Goal: Task Accomplishment & Management: Use online tool/utility

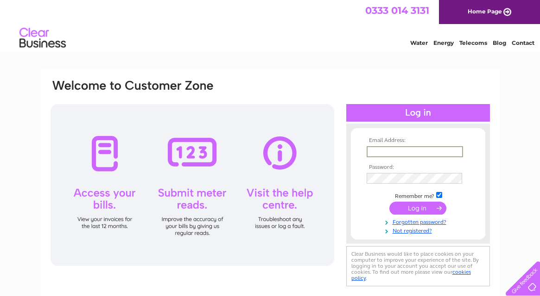
type input "info@glenelgshop.co.uk"
click at [421, 210] on input "submit" at bounding box center [417, 208] width 57 height 13
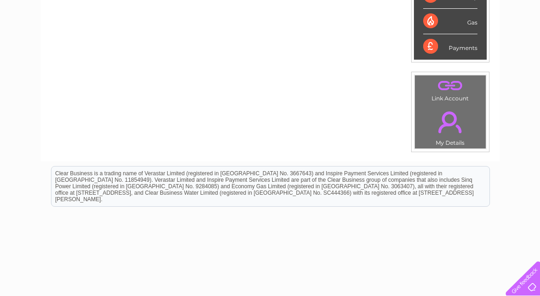
scroll to position [68, 0]
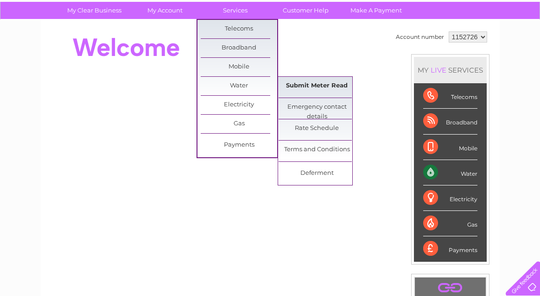
click at [310, 88] on link "Submit Meter Read" at bounding box center [316, 86] width 76 height 19
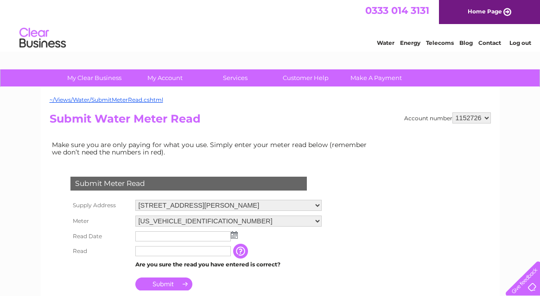
scroll to position [55, 0]
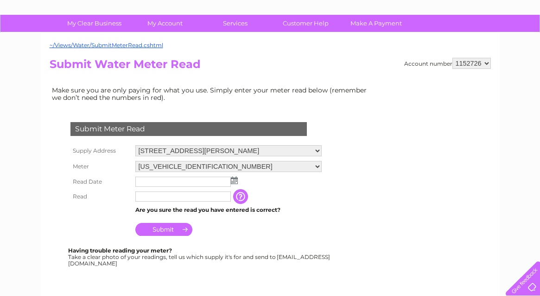
click at [194, 180] on input "text" at bounding box center [182, 182] width 95 height 10
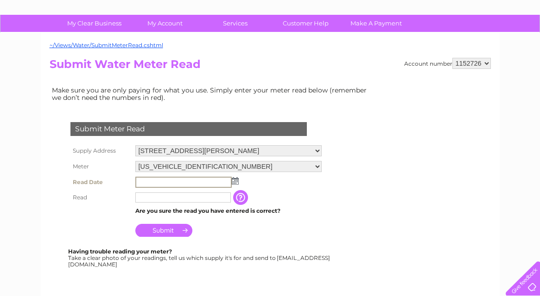
click at [235, 180] on img at bounding box center [235, 180] width 7 height 7
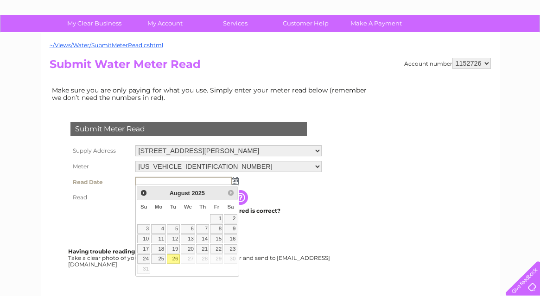
click at [174, 258] on link "26" at bounding box center [173, 259] width 13 height 9
type input "2025/08/26"
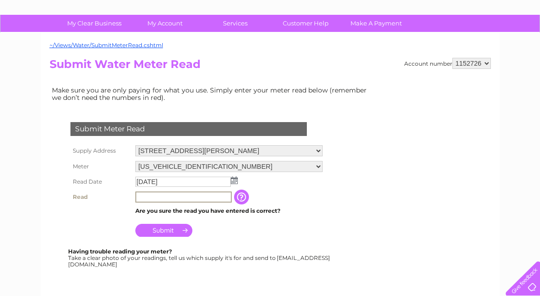
click at [170, 198] on input "text" at bounding box center [183, 197] width 96 height 11
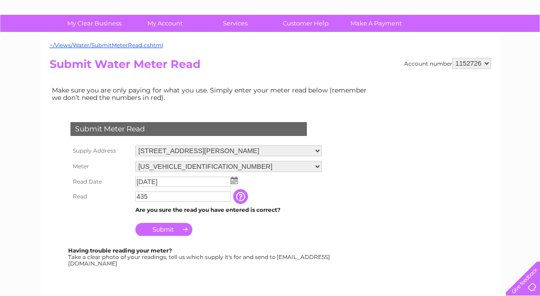
click at [247, 199] on input "button" at bounding box center [241, 196] width 17 height 15
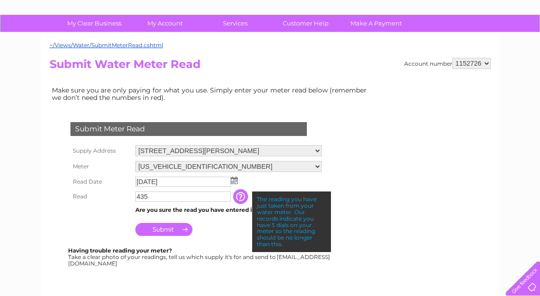
click at [186, 197] on input "435" at bounding box center [182, 197] width 95 height 10
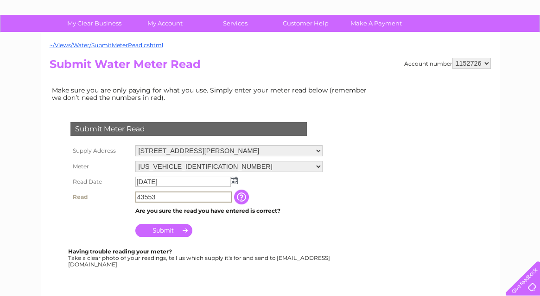
click at [175, 228] on input "Submit" at bounding box center [163, 230] width 57 height 13
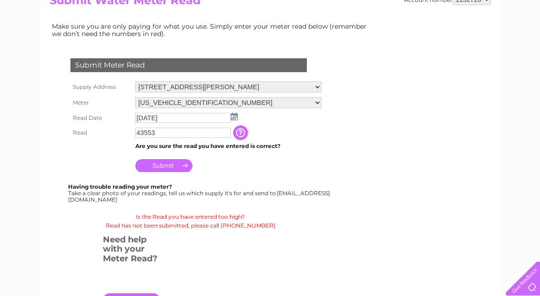
scroll to position [104, 0]
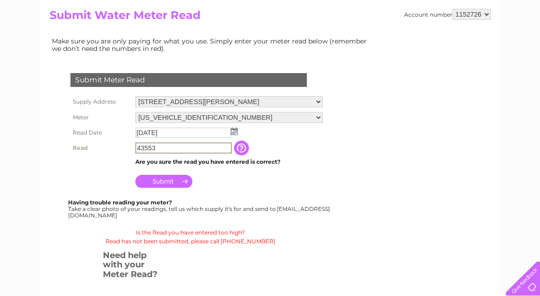
click at [165, 146] on input "43553" at bounding box center [183, 148] width 96 height 11
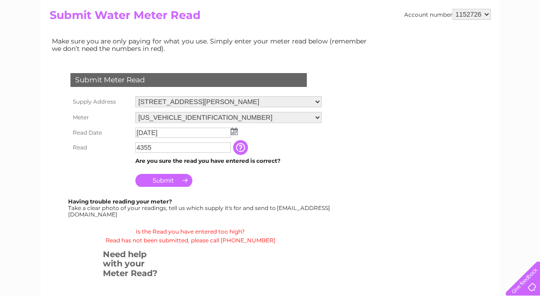
click at [152, 181] on input "Submit" at bounding box center [163, 180] width 57 height 13
click at [172, 140] on td "4355" at bounding box center [183, 147] width 100 height 15
click at [167, 144] on input "4355" at bounding box center [182, 148] width 95 height 10
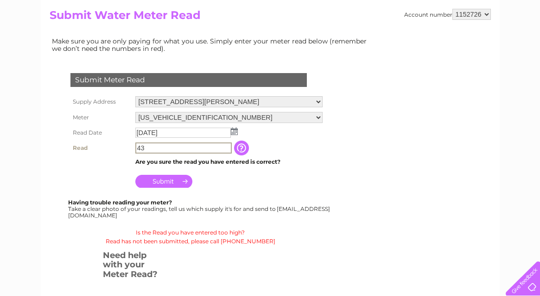
click at [176, 177] on input "Submit" at bounding box center [163, 181] width 57 height 13
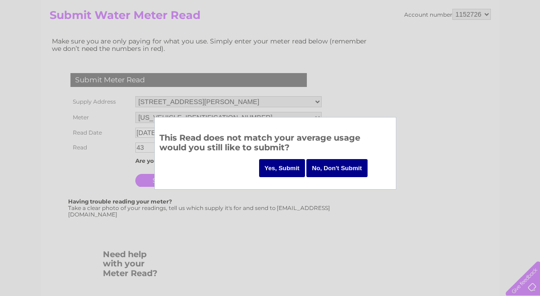
click at [321, 170] on input "No, Don't Submit" at bounding box center [336, 168] width 61 height 18
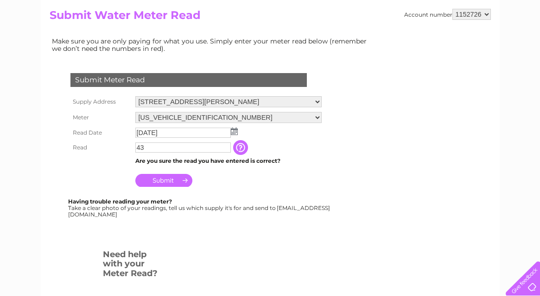
click at [293, 248] on form "Submit Meter Read Supply Address Glenelg Shop, Kirkton, Kyle, IV40 8JR Meter 06…" at bounding box center [212, 202] width 324 height 294
click at [209, 146] on input "43" at bounding box center [182, 148] width 95 height 10
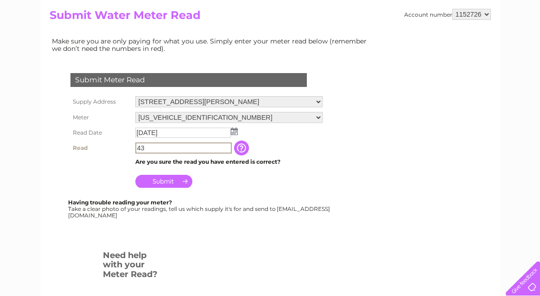
scroll to position [0, 0]
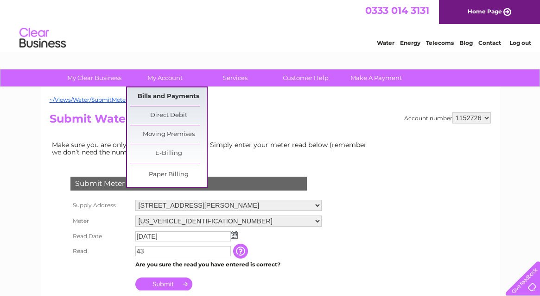
click at [160, 96] on link "Bills and Payments" at bounding box center [168, 97] width 76 height 19
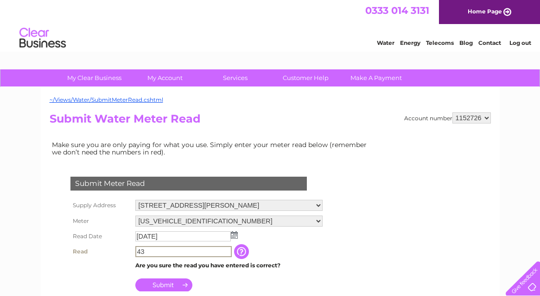
click at [151, 248] on input "43" at bounding box center [183, 251] width 96 height 11
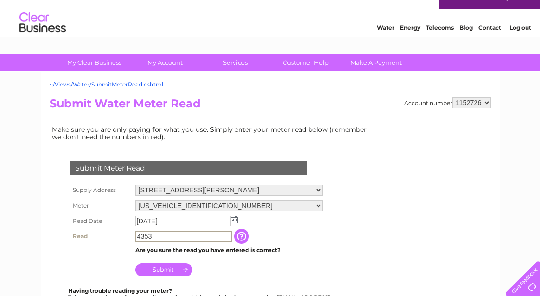
click at [161, 267] on input "Submit" at bounding box center [163, 270] width 57 height 13
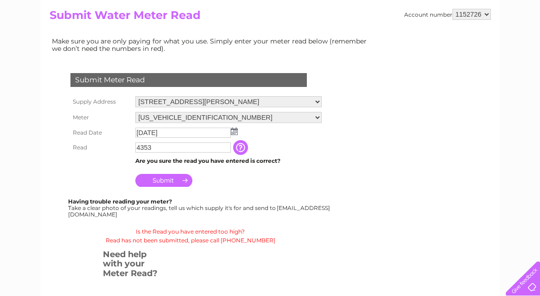
scroll to position [0, 0]
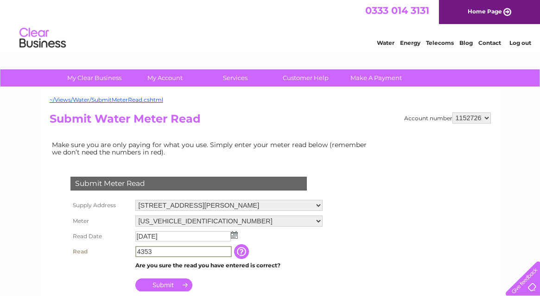
click at [161, 248] on input "4353" at bounding box center [183, 251] width 96 height 11
type input "43"
click at [180, 281] on input "Submit" at bounding box center [163, 285] width 57 height 13
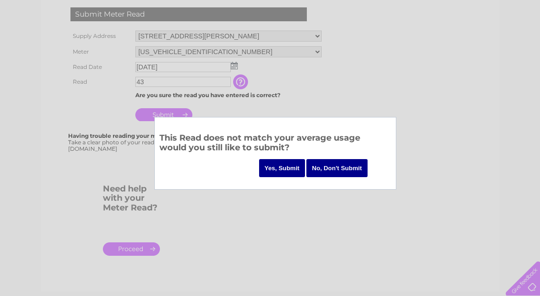
click at [283, 166] on input "Yes, Submit" at bounding box center [282, 168] width 46 height 18
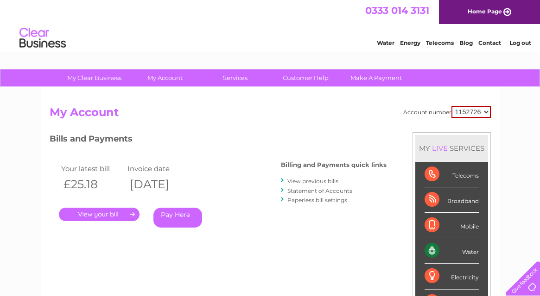
scroll to position [73, 0]
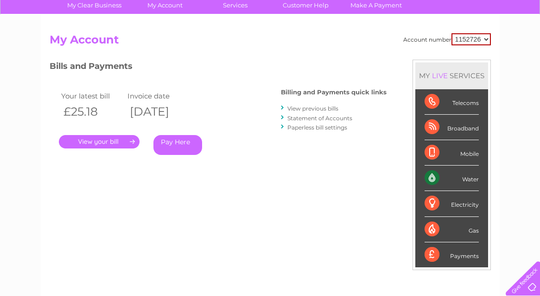
click at [98, 138] on link "." at bounding box center [99, 141] width 81 height 13
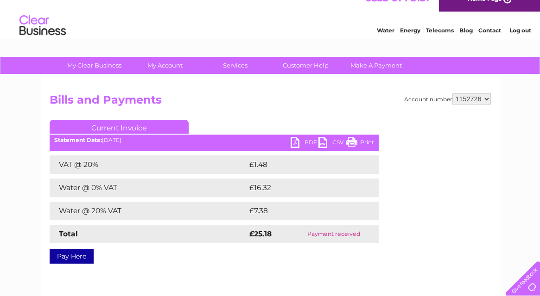
scroll to position [112, 0]
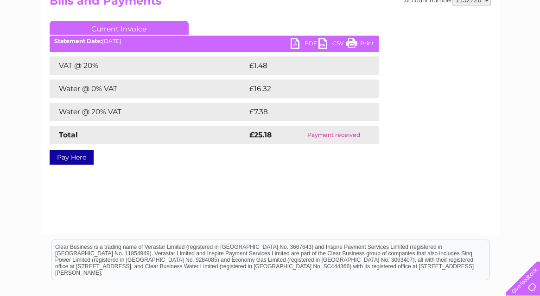
click at [309, 41] on link "PDF" at bounding box center [304, 44] width 28 height 13
